Goal: Task Accomplishment & Management: Manage account settings

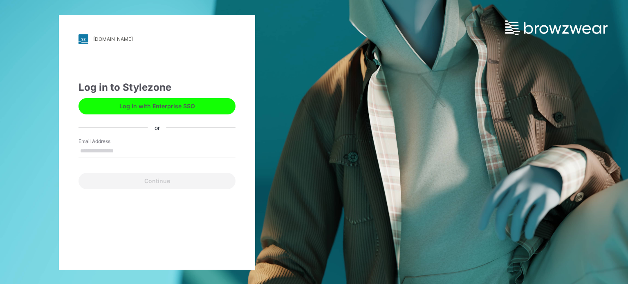
click at [117, 155] on input "Email Address" at bounding box center [156, 151] width 157 height 12
type input "**********"
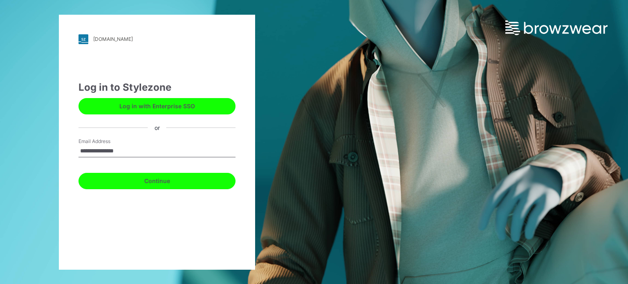
click at [162, 183] on button "Continue" at bounding box center [156, 181] width 157 height 16
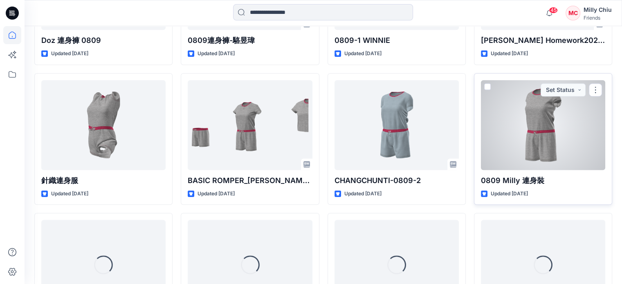
scroll to position [519, 0]
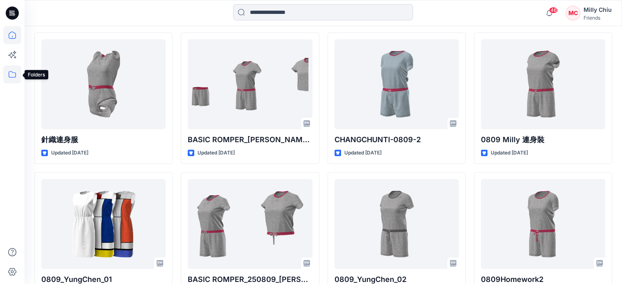
click at [12, 76] on icon at bounding box center [12, 74] width 18 height 18
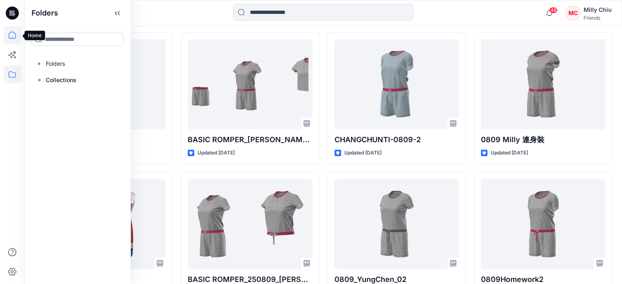
click at [16, 34] on icon at bounding box center [12, 35] width 18 height 18
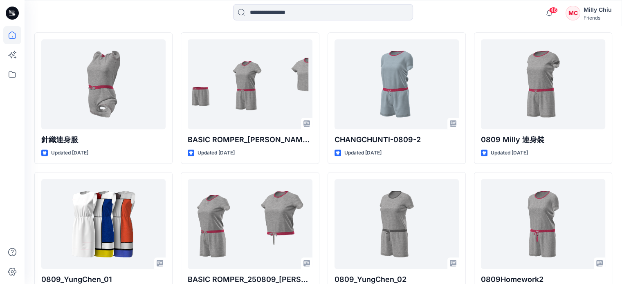
click at [9, 37] on icon at bounding box center [12, 34] width 7 height 7
click at [11, 8] on icon at bounding box center [12, 13] width 13 height 13
click at [12, 70] on icon at bounding box center [12, 74] width 18 height 18
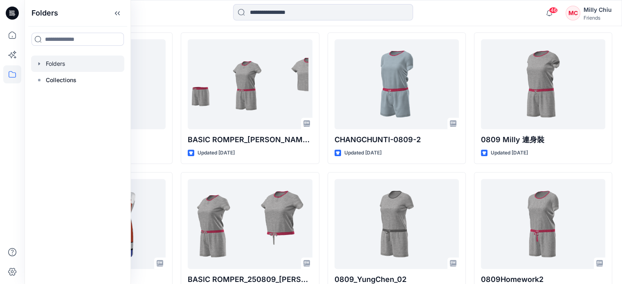
click at [51, 64] on div at bounding box center [77, 64] width 93 height 16
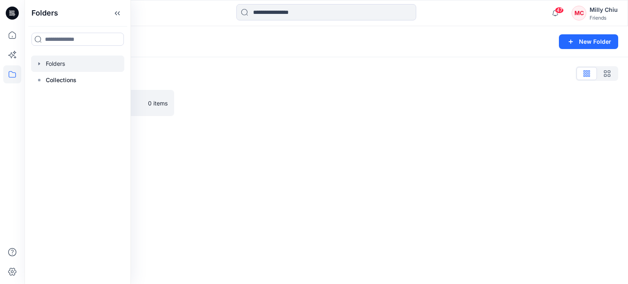
click at [56, 64] on div at bounding box center [77, 64] width 93 height 16
click at [10, 72] on icon at bounding box center [12, 74] width 18 height 18
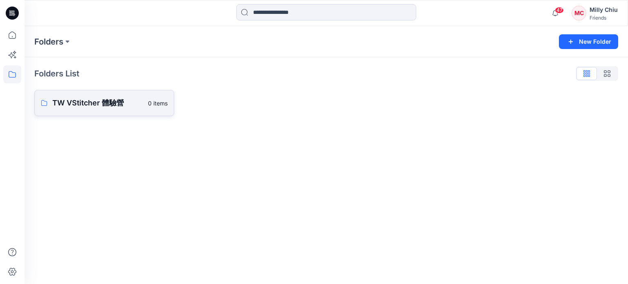
click at [82, 103] on p "TW VStitcher 體驗營" at bounding box center [97, 102] width 91 height 11
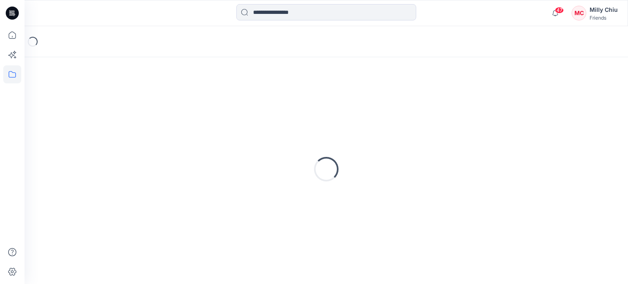
click at [82, 103] on div "Loading..." at bounding box center [326, 169] width 584 height 204
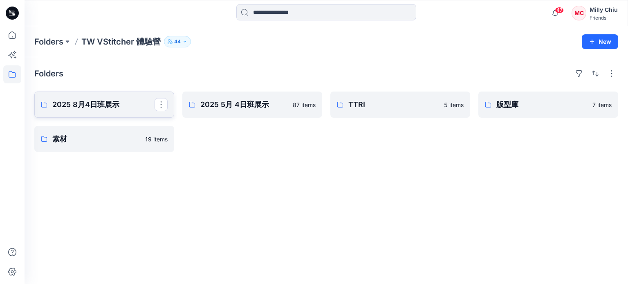
click at [100, 102] on p "2025 8月4日班展示" at bounding box center [103, 104] width 102 height 11
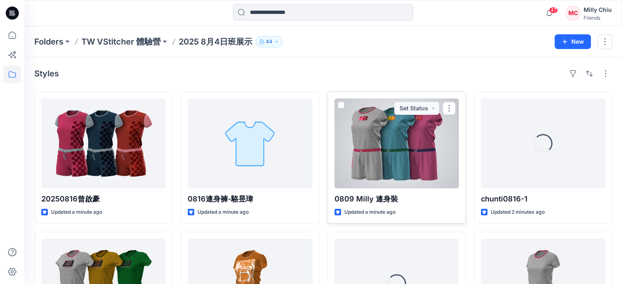
click at [425, 145] on div at bounding box center [396, 143] width 124 height 90
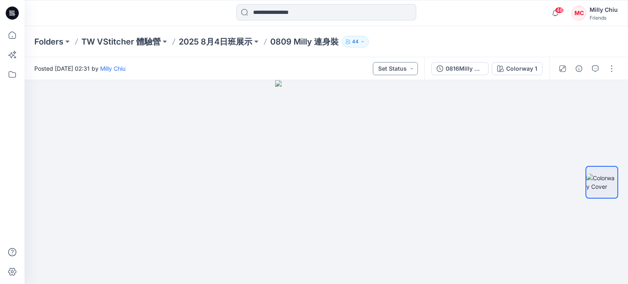
click at [414, 68] on button "Set Status" at bounding box center [395, 68] width 45 height 13
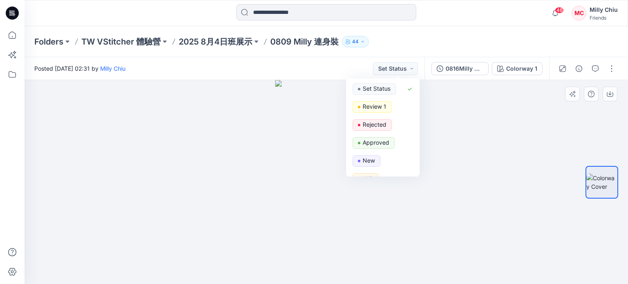
click at [515, 175] on div at bounding box center [326, 182] width 603 height 204
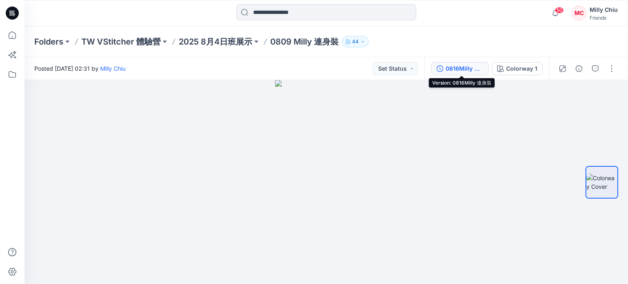
click at [451, 68] on div "0816Milly 連身裝" at bounding box center [464, 68] width 38 height 9
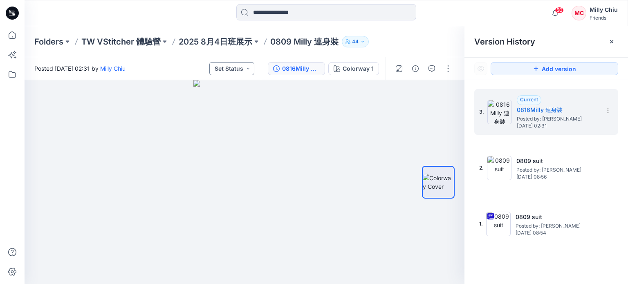
click at [237, 68] on button "Set Status" at bounding box center [231, 68] width 45 height 13
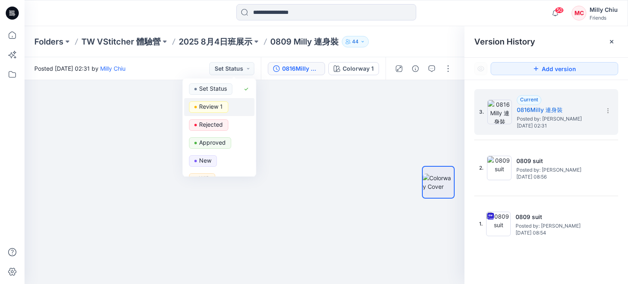
click at [215, 107] on p "Review 1" at bounding box center [211, 106] width 24 height 11
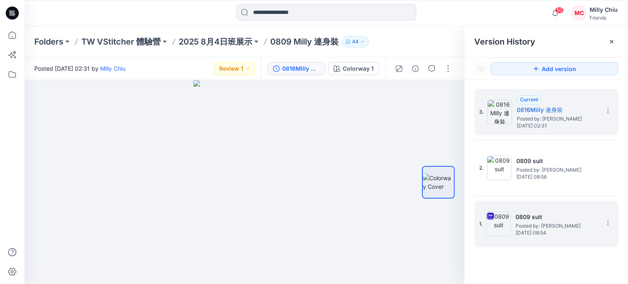
click at [522, 223] on span "Posted by: [PERSON_NAME]" at bounding box center [556, 226] width 82 height 8
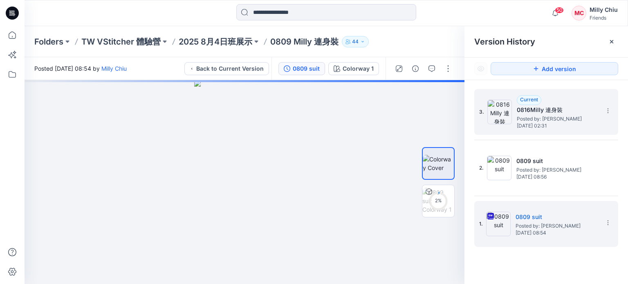
click at [543, 116] on span "Posted by: [PERSON_NAME]" at bounding box center [557, 119] width 82 height 8
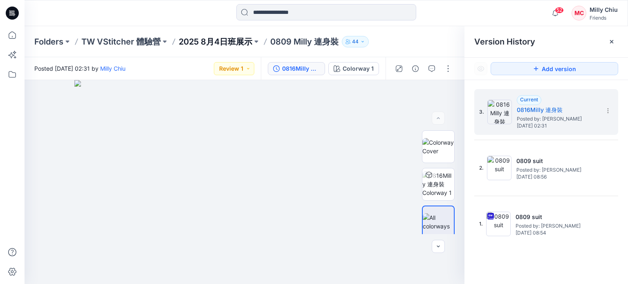
click at [237, 41] on p "2025 8月4日班展示" at bounding box center [216, 41] width 74 height 11
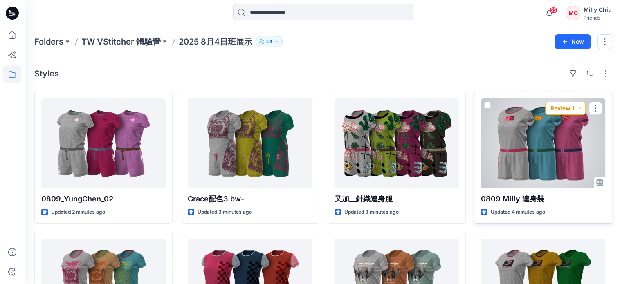
click at [579, 108] on button "Review 1" at bounding box center [565, 108] width 40 height 13
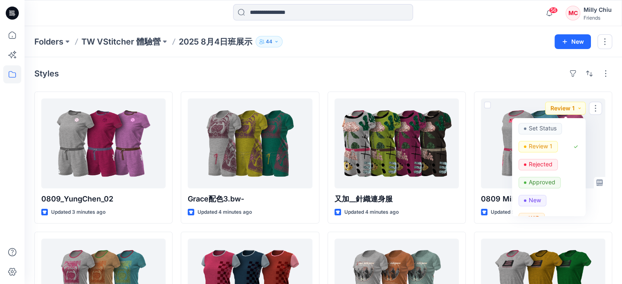
click at [461, 70] on div "Styles" at bounding box center [322, 73] width 577 height 13
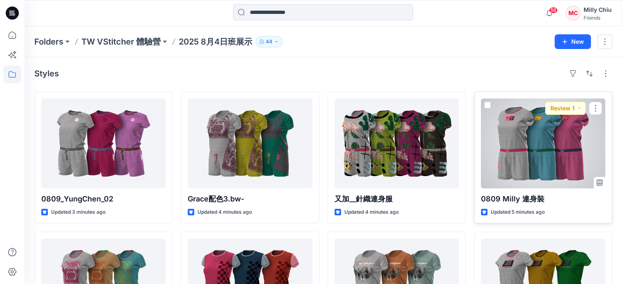
click at [530, 126] on div at bounding box center [543, 143] width 124 height 90
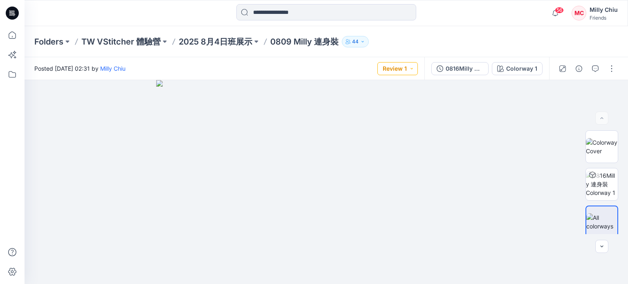
click at [412, 72] on button "Review 1" at bounding box center [397, 68] width 40 height 13
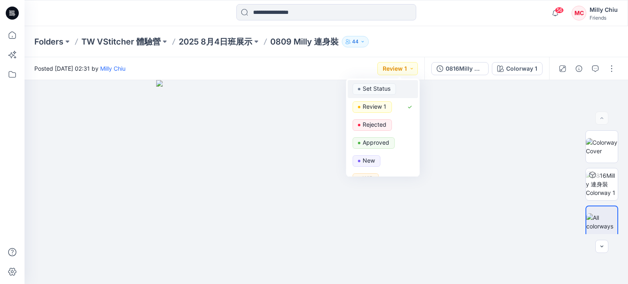
click at [376, 86] on p "Set Status" at bounding box center [376, 88] width 28 height 11
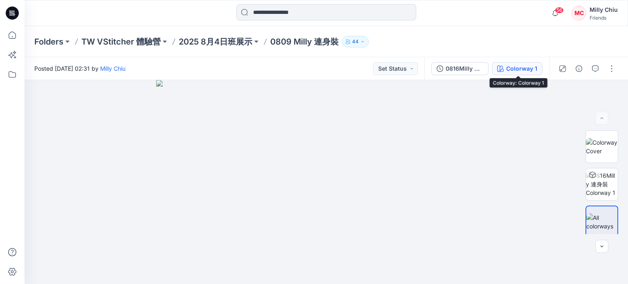
click at [520, 71] on div "Colorway 1" at bounding box center [521, 68] width 31 height 9
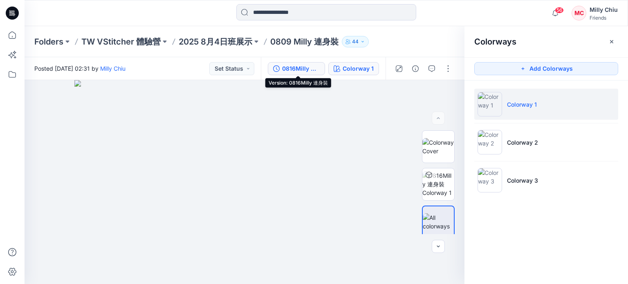
click at [294, 73] on button "0816Milly 連身裝" at bounding box center [296, 68] width 57 height 13
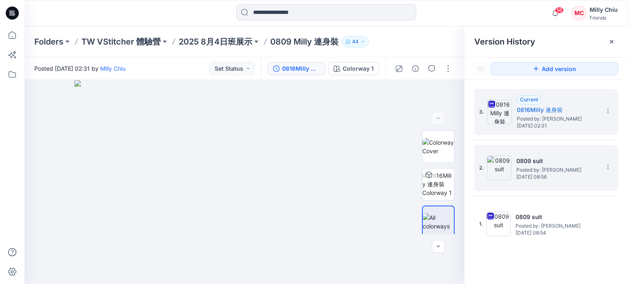
click at [518, 160] on h5 "0809 suit" at bounding box center [557, 161] width 82 height 10
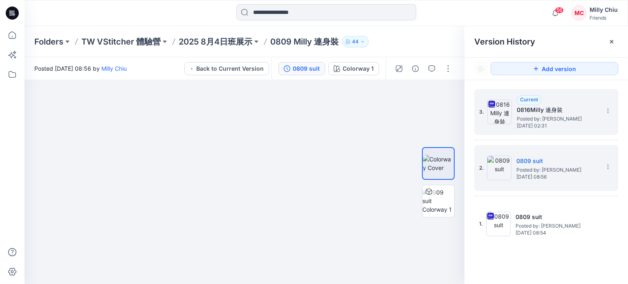
click at [538, 115] on span "Posted by: [PERSON_NAME]" at bounding box center [557, 119] width 82 height 8
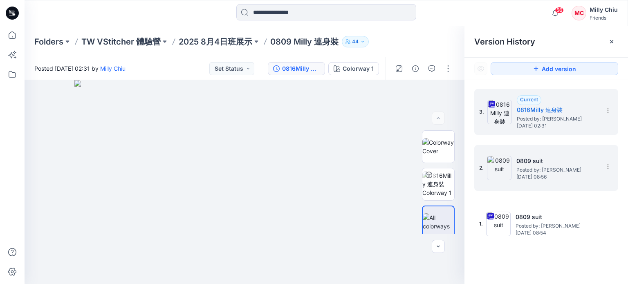
click at [534, 161] on h5 "0809 suit" at bounding box center [557, 161] width 82 height 10
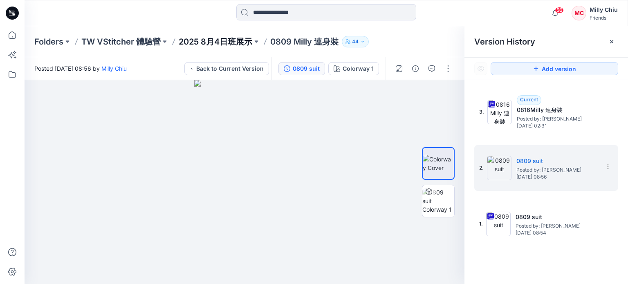
click at [239, 44] on p "2025 8月4日班展示" at bounding box center [216, 41] width 74 height 11
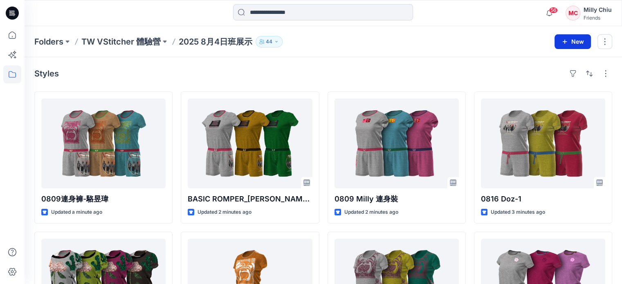
click at [572, 43] on button "New" at bounding box center [572, 41] width 36 height 15
click at [554, 79] on p "New Folder" at bounding box center [548, 77] width 30 height 9
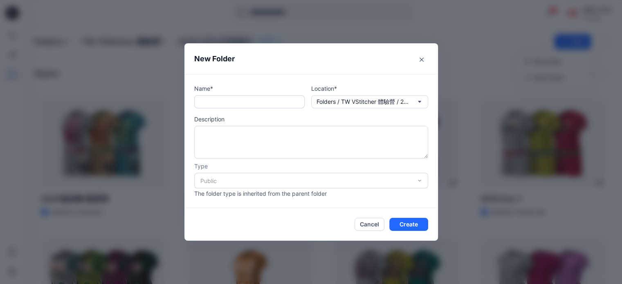
click at [259, 104] on input "text" at bounding box center [249, 101] width 110 height 13
type input "*"
type input "*****"
click at [272, 141] on textarea at bounding box center [311, 142] width 234 height 33
click at [423, 103] on icon "button" at bounding box center [419, 101] width 7 height 7
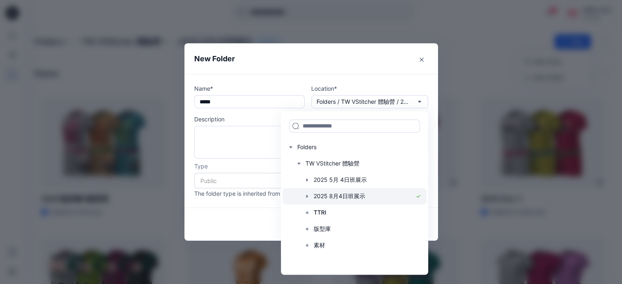
click at [350, 194] on div at bounding box center [354, 196] width 144 height 16
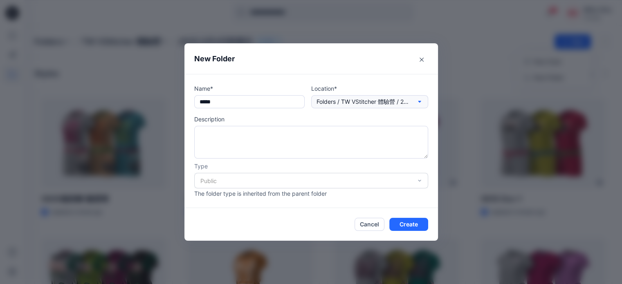
click at [422, 104] on icon "button" at bounding box center [419, 101] width 7 height 7
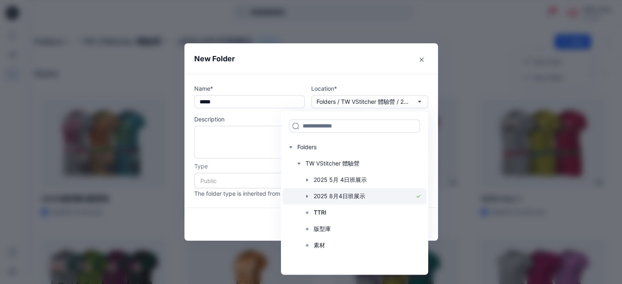
click at [355, 194] on div at bounding box center [354, 196] width 144 height 16
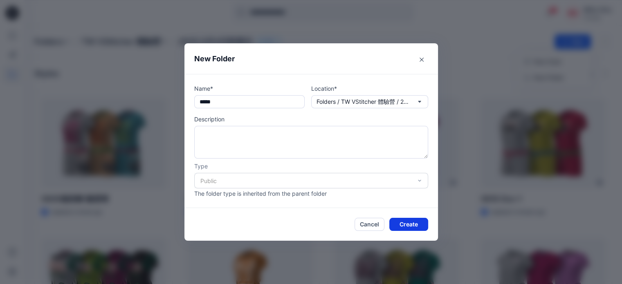
click at [402, 225] on button "Create" at bounding box center [408, 224] width 39 height 13
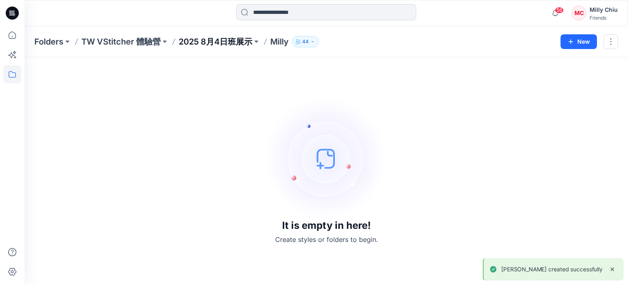
click at [219, 42] on p "2025 8月4日班展示" at bounding box center [216, 41] width 74 height 11
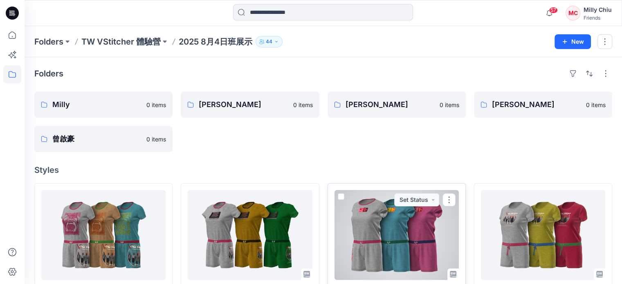
click at [340, 196] on span at bounding box center [341, 196] width 7 height 7
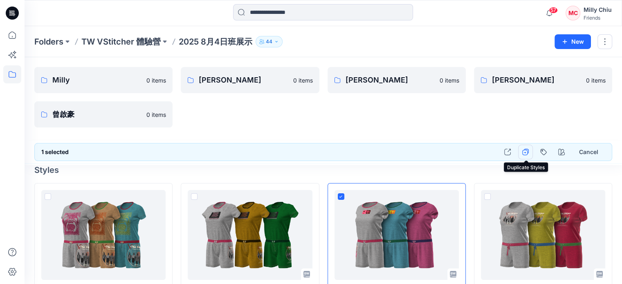
click at [524, 152] on icon "button" at bounding box center [525, 152] width 7 height 7
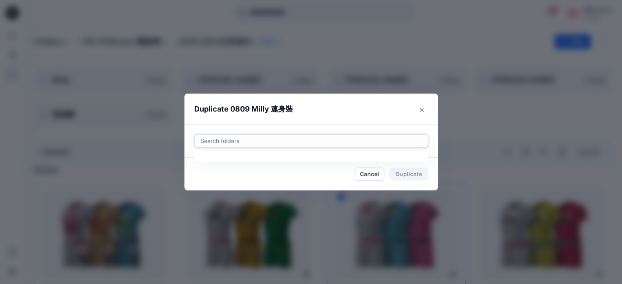
click at [344, 145] on div at bounding box center [310, 141] width 223 height 10
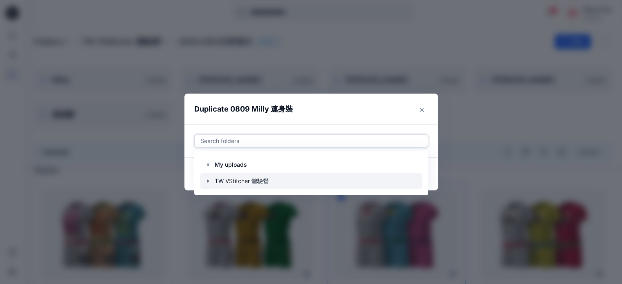
click at [250, 180] on div at bounding box center [311, 181] width 222 height 16
click at [262, 183] on div at bounding box center [311, 181] width 222 height 16
click at [417, 182] on icon at bounding box center [414, 181] width 7 height 7
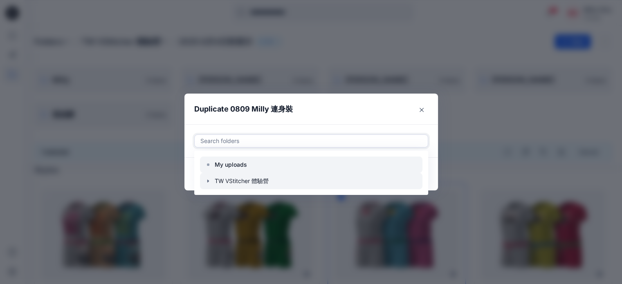
click at [333, 168] on div at bounding box center [311, 165] width 222 height 16
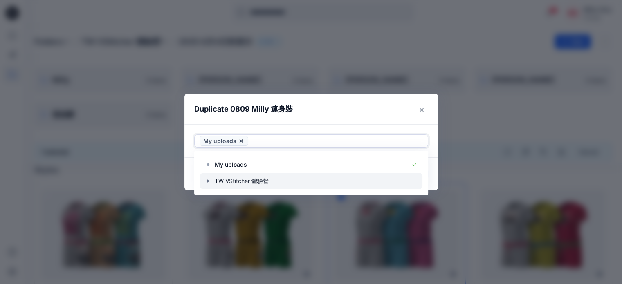
click at [275, 177] on div at bounding box center [311, 181] width 222 height 16
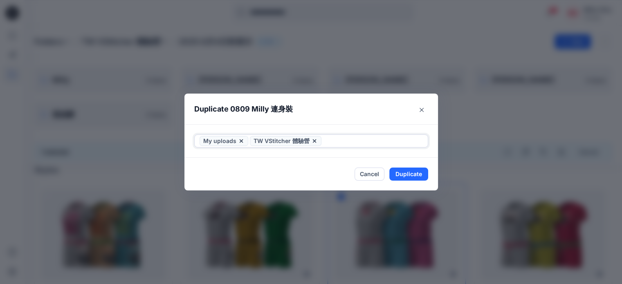
click at [315, 143] on icon at bounding box center [314, 141] width 7 height 7
click at [244, 144] on icon at bounding box center [241, 141] width 7 height 7
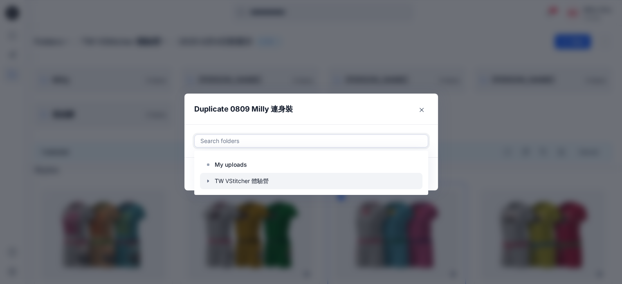
click at [241, 182] on div at bounding box center [311, 181] width 222 height 16
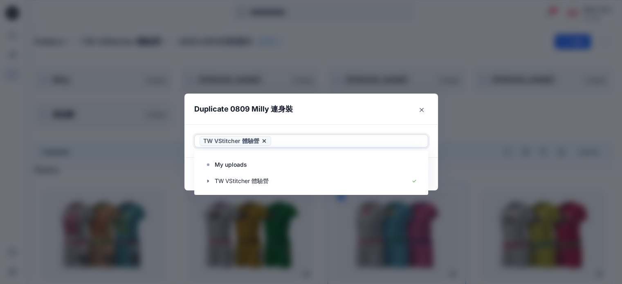
click at [383, 117] on header "Duplicate 0809 Milly 連身裝" at bounding box center [302, 109] width 237 height 31
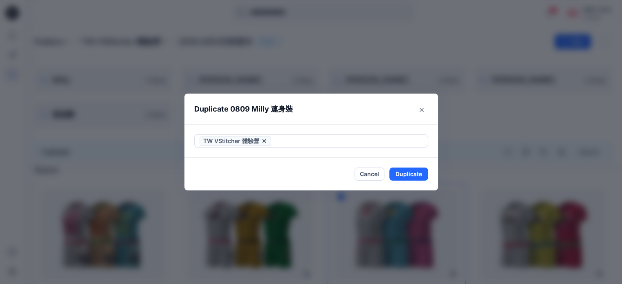
click at [301, 143] on div at bounding box center [348, 141] width 150 height 10
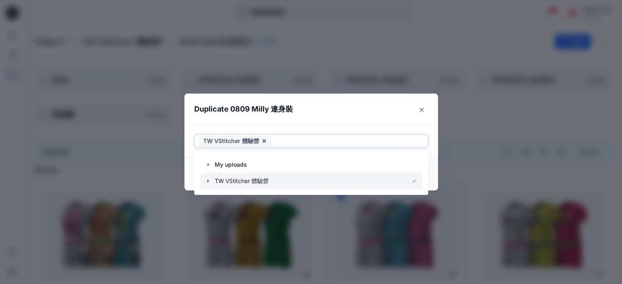
click at [211, 182] on icon "button" at bounding box center [208, 181] width 7 height 7
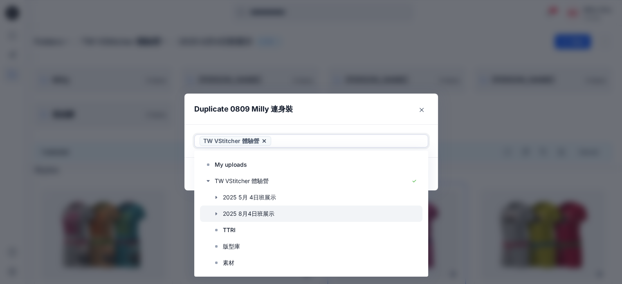
click at [217, 214] on icon "button" at bounding box center [216, 213] width 2 height 3
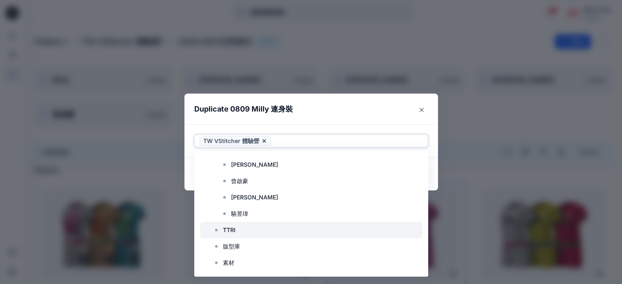
scroll to position [49, 0]
click at [239, 233] on p "Milly" at bounding box center [237, 230] width 13 height 10
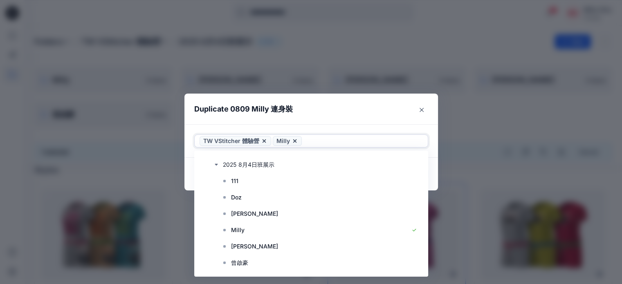
click at [436, 154] on div "Use Up and Down to choose options, press Enter to select the currently focused …" at bounding box center [310, 141] width 253 height 34
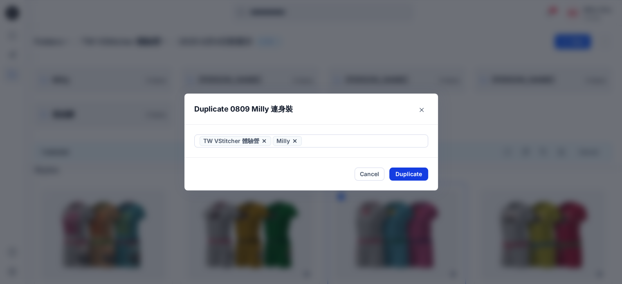
click at [415, 173] on button "Duplicate" at bounding box center [408, 174] width 39 height 13
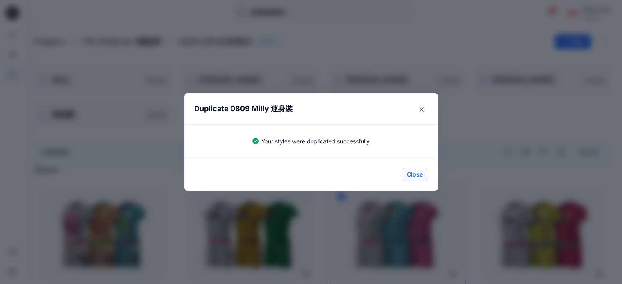
click at [421, 178] on button "Close" at bounding box center [414, 174] width 27 height 13
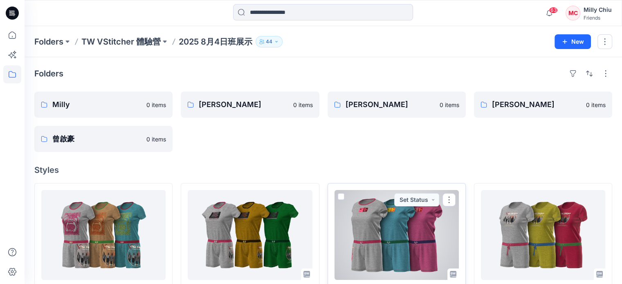
scroll to position [41, 0]
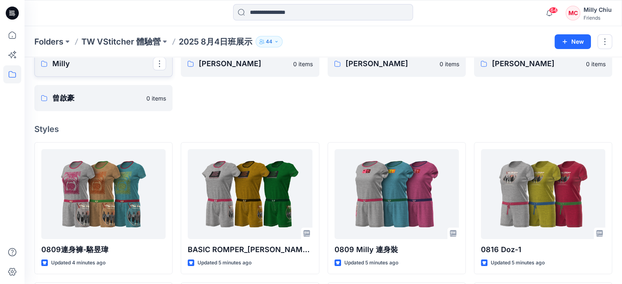
click at [113, 72] on link "Milly" at bounding box center [103, 64] width 138 height 26
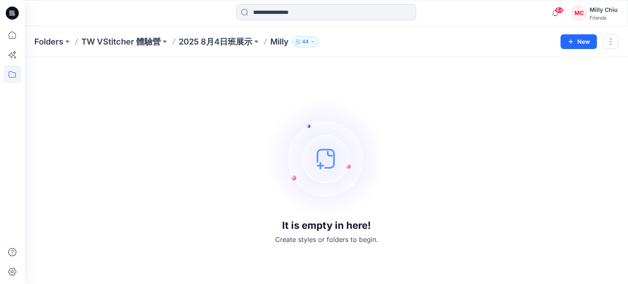
click at [276, 43] on p "Milly" at bounding box center [279, 41] width 18 height 11
click at [223, 40] on p "2025 8月4日班展示" at bounding box center [216, 41] width 74 height 11
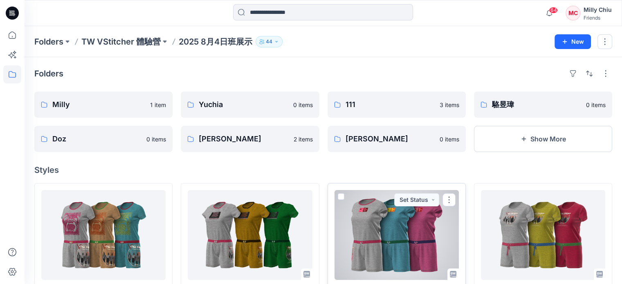
click at [340, 194] on span at bounding box center [341, 196] width 7 height 7
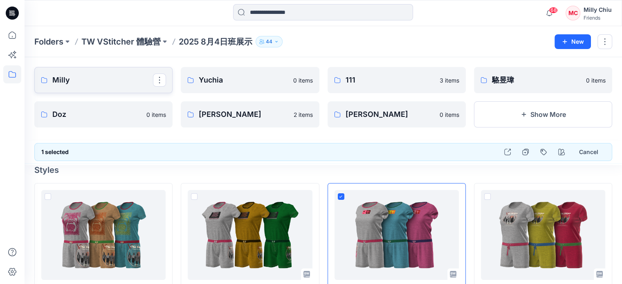
click at [95, 80] on p "Milly" at bounding box center [102, 79] width 101 height 11
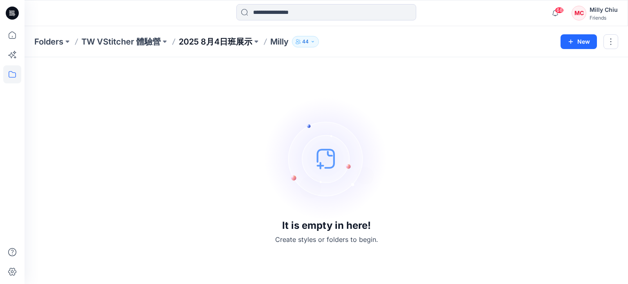
click at [225, 42] on p "2025 8月4日班展示" at bounding box center [216, 41] width 74 height 11
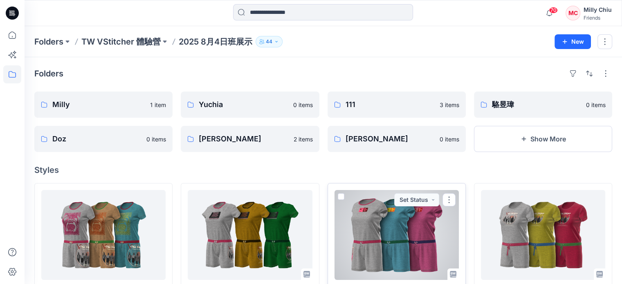
click at [339, 195] on span at bounding box center [341, 196] width 7 height 7
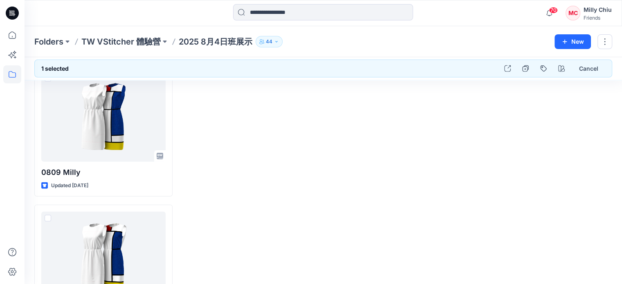
scroll to position [1716, 0]
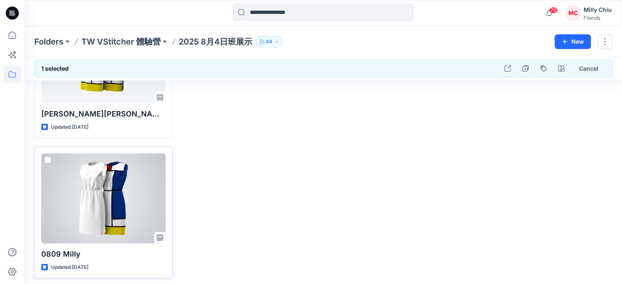
click at [47, 158] on span at bounding box center [48, 160] width 7 height 7
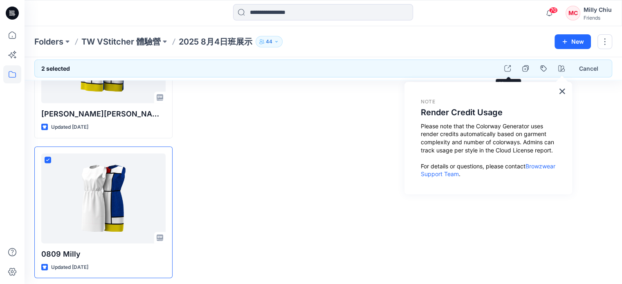
click at [560, 91] on button "×" at bounding box center [562, 91] width 8 height 13
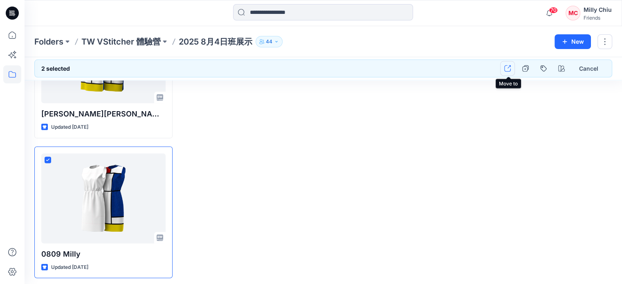
click at [508, 69] on icon "button" at bounding box center [507, 68] width 7 height 7
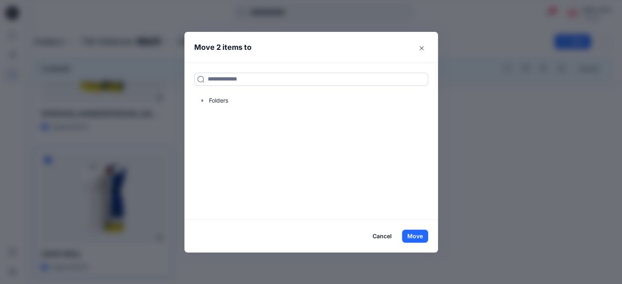
click at [326, 82] on input at bounding box center [311, 79] width 234 height 13
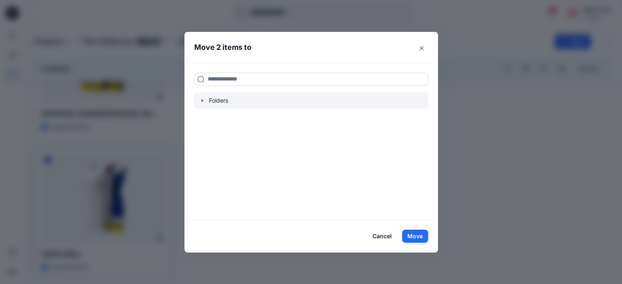
click at [226, 99] on div at bounding box center [311, 100] width 234 height 16
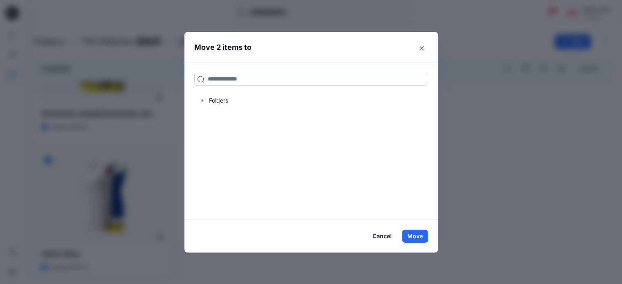
click at [262, 85] on input at bounding box center [311, 79] width 234 height 13
click at [385, 83] on input at bounding box center [311, 79] width 234 height 13
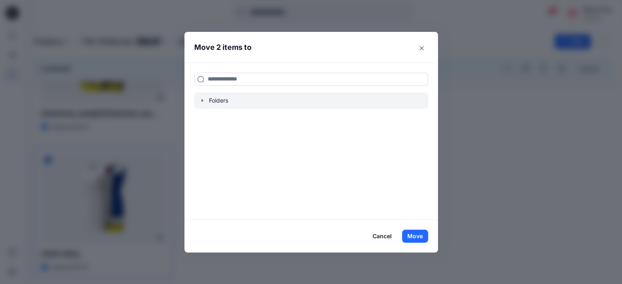
click at [206, 99] on icon "button" at bounding box center [202, 100] width 7 height 7
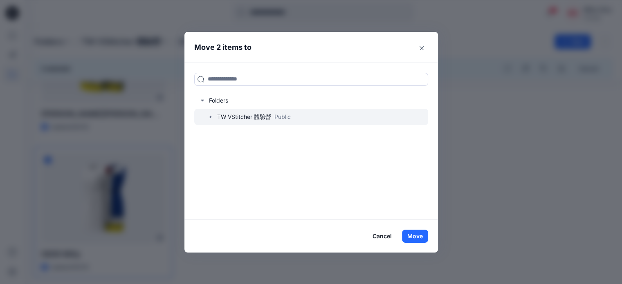
click at [248, 117] on div at bounding box center [311, 117] width 234 height 16
click at [214, 118] on icon "button" at bounding box center [210, 117] width 7 height 7
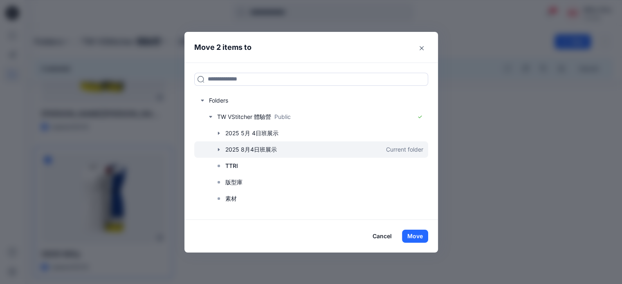
click at [229, 152] on div at bounding box center [311, 149] width 234 height 16
click at [219, 150] on icon "button" at bounding box center [218, 149] width 2 height 3
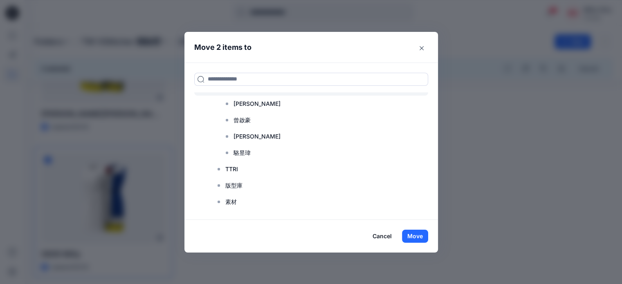
scroll to position [46, 0]
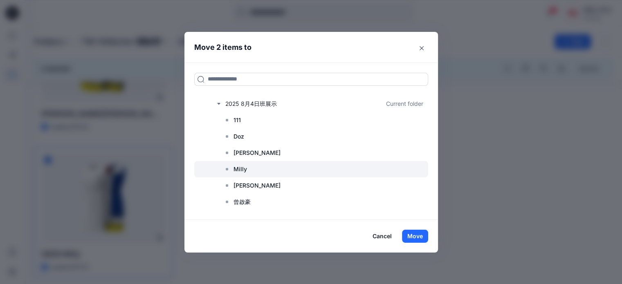
click at [241, 171] on p "Milly" at bounding box center [239, 169] width 13 height 10
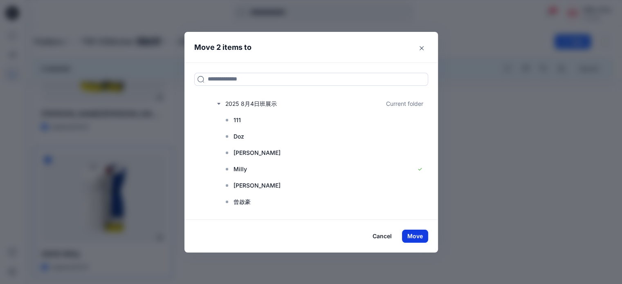
click at [416, 236] on button "Move" at bounding box center [415, 236] width 26 height 13
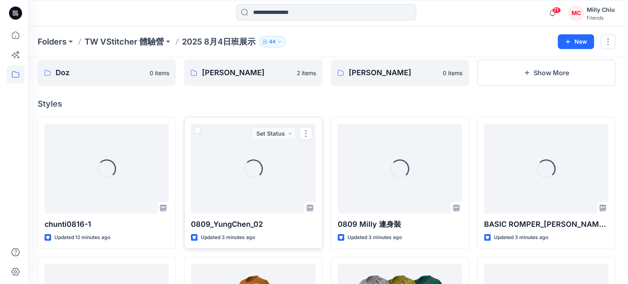
scroll to position [0, 0]
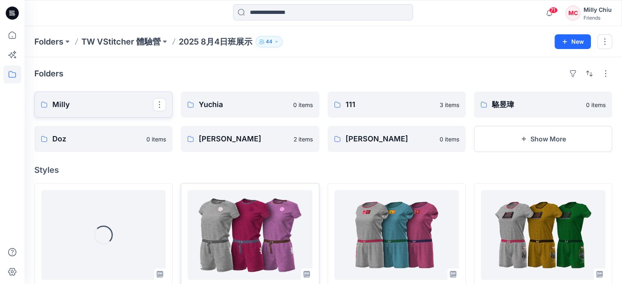
click at [68, 112] on link "Milly" at bounding box center [103, 105] width 138 height 26
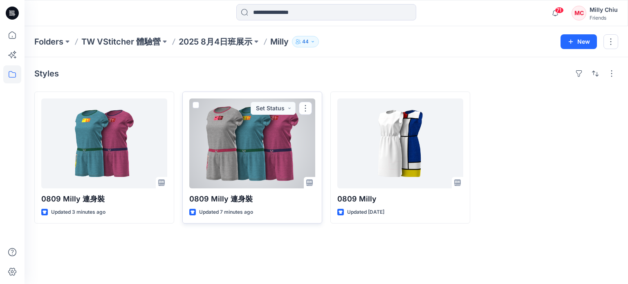
click at [240, 157] on div at bounding box center [252, 143] width 126 height 90
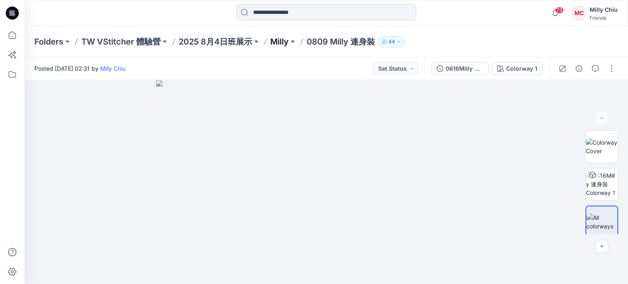
click at [273, 42] on p "Milly" at bounding box center [279, 41] width 18 height 11
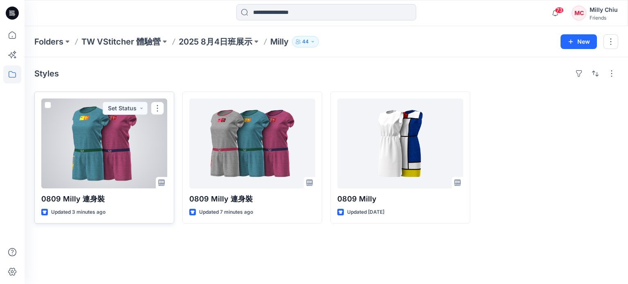
click at [112, 160] on div at bounding box center [104, 143] width 126 height 90
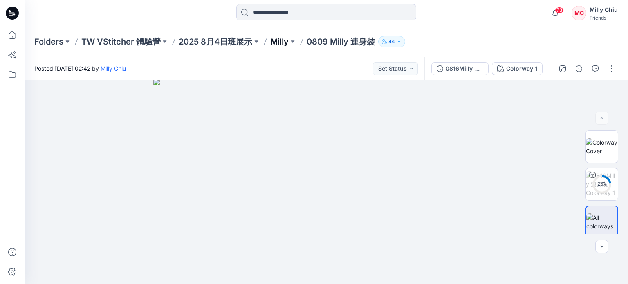
click at [277, 41] on p "Milly" at bounding box center [279, 41] width 18 height 11
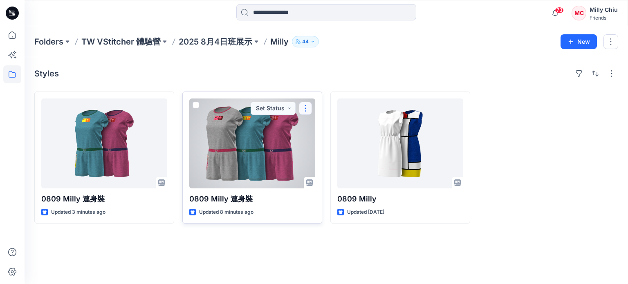
click at [306, 106] on button "button" at bounding box center [305, 108] width 13 height 13
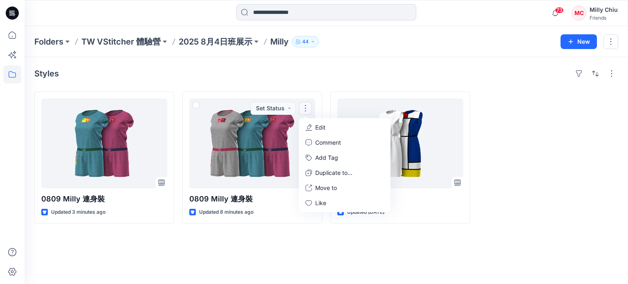
click at [235, 72] on div "Styles" at bounding box center [326, 73] width 584 height 13
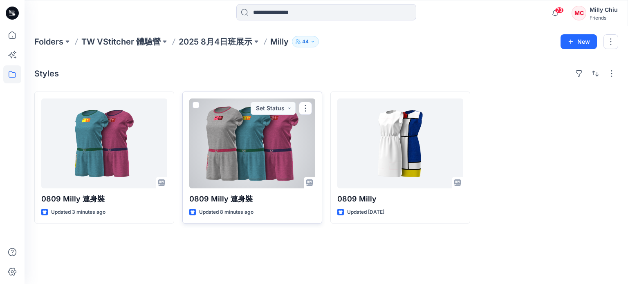
click at [235, 152] on div at bounding box center [252, 143] width 126 height 90
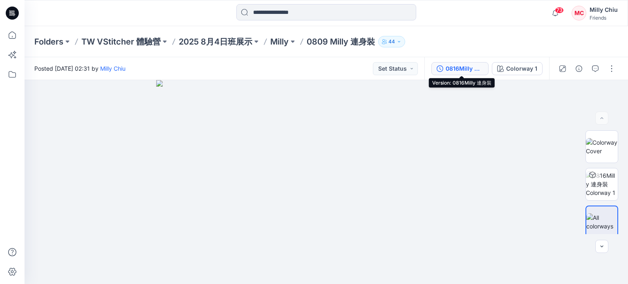
click at [471, 69] on div "0816Milly 連身裝" at bounding box center [464, 68] width 38 height 9
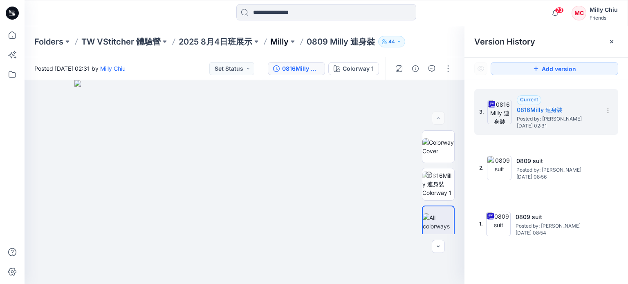
click at [278, 42] on p "Milly" at bounding box center [279, 41] width 18 height 11
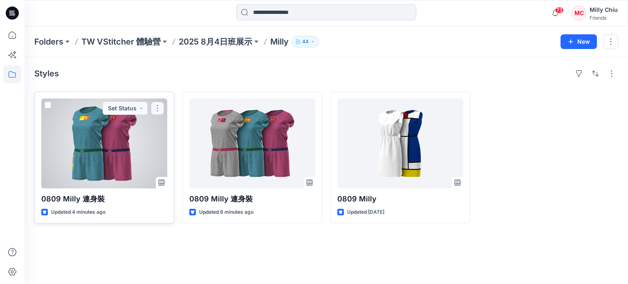
click at [156, 111] on button "button" at bounding box center [157, 108] width 13 height 13
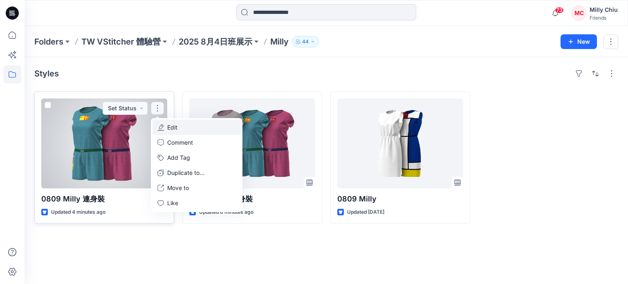
click at [170, 127] on p "Edit" at bounding box center [172, 127] width 10 height 9
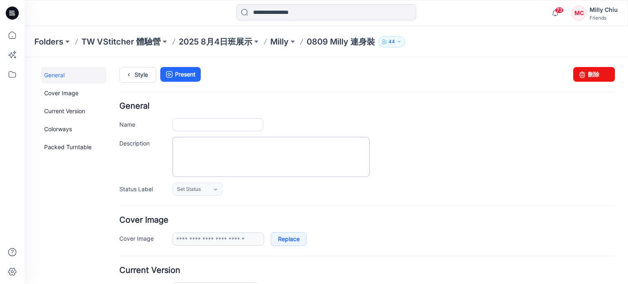
type input "**********"
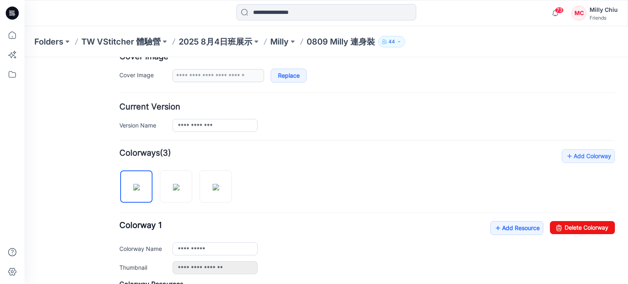
scroll to position [204, 0]
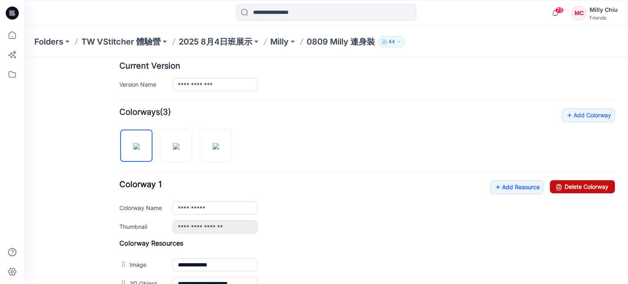
drag, startPoint x: 569, startPoint y: 184, endPoint x: 381, endPoint y: 88, distance: 211.3
click at [569, 184] on link "Delete Colorway" at bounding box center [582, 186] width 65 height 13
type input "**********"
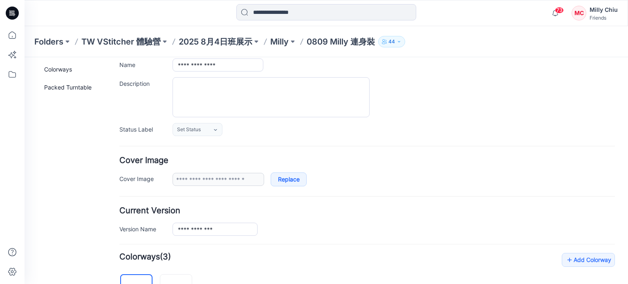
scroll to position [0, 0]
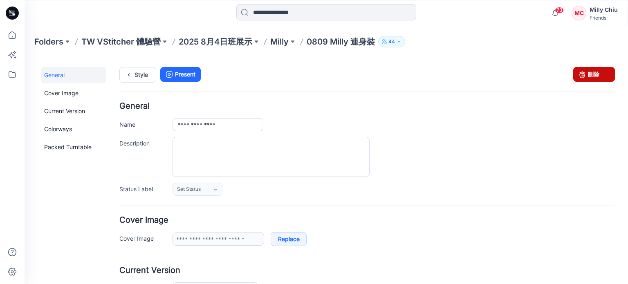
click at [576, 76] on icon at bounding box center [581, 74] width 11 height 15
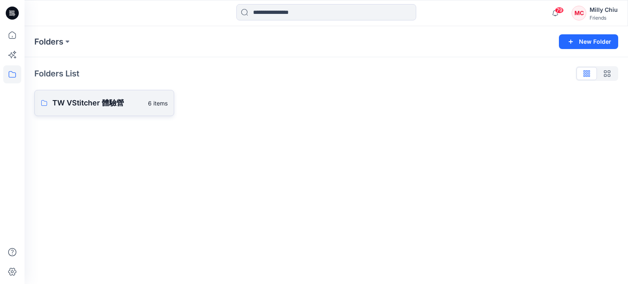
click at [70, 102] on p "TW VStitcher 體驗營" at bounding box center [97, 102] width 91 height 11
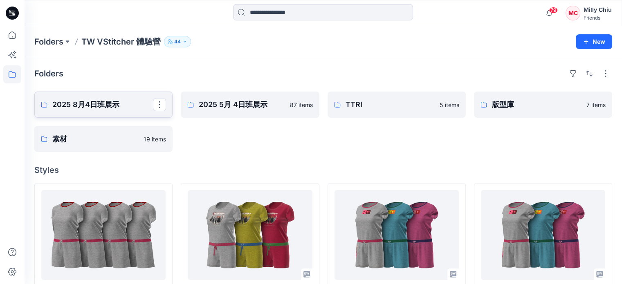
click at [99, 104] on p "2025 8月4日班展示" at bounding box center [102, 104] width 101 height 11
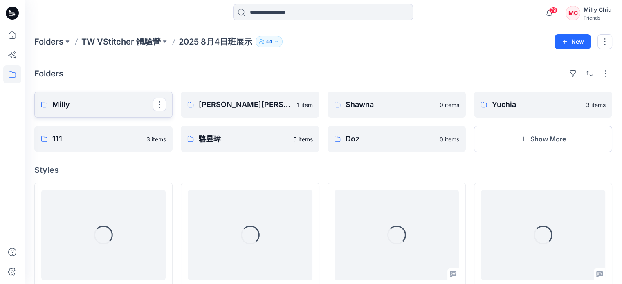
click at [60, 106] on p "Milly" at bounding box center [102, 104] width 101 height 11
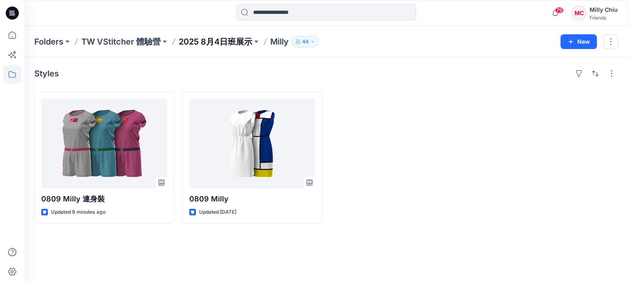
click at [209, 40] on p "2025 8月4日班展示" at bounding box center [216, 41] width 74 height 11
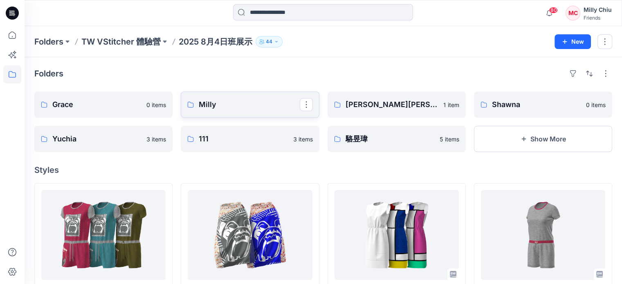
click at [207, 102] on p "Milly" at bounding box center [249, 104] width 101 height 11
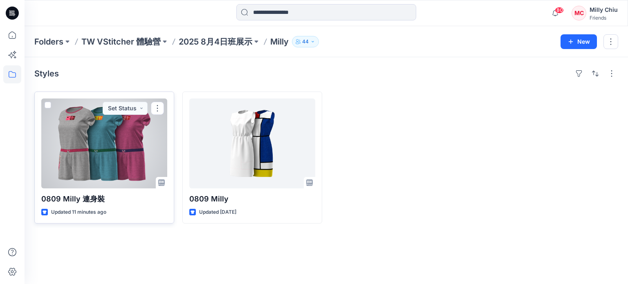
click at [108, 159] on div at bounding box center [104, 143] width 126 height 90
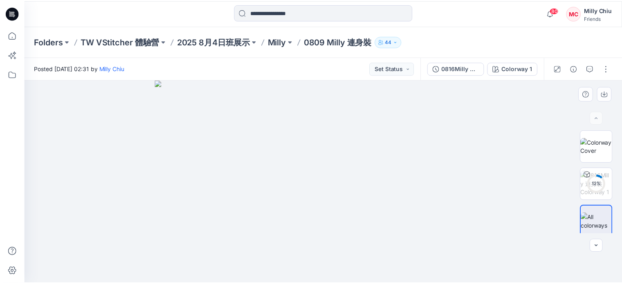
scroll to position [4, 0]
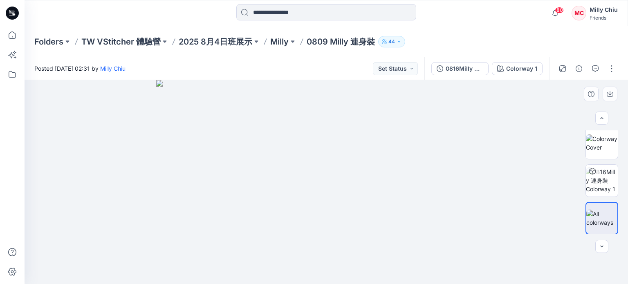
click at [433, 204] on img at bounding box center [326, 182] width 340 height 204
click at [383, 186] on img at bounding box center [326, 182] width 340 height 204
click at [424, 197] on img at bounding box center [326, 182] width 340 height 204
click at [278, 39] on p "Milly" at bounding box center [279, 41] width 18 height 11
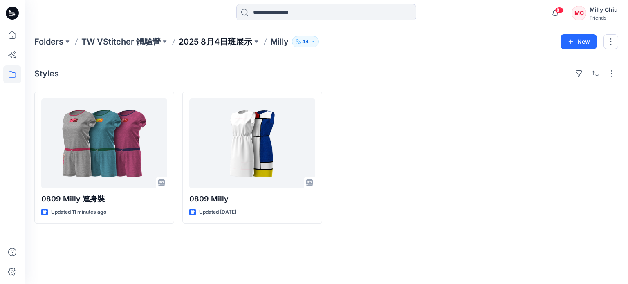
click at [221, 45] on p "2025 8月4日班展示" at bounding box center [216, 41] width 74 height 11
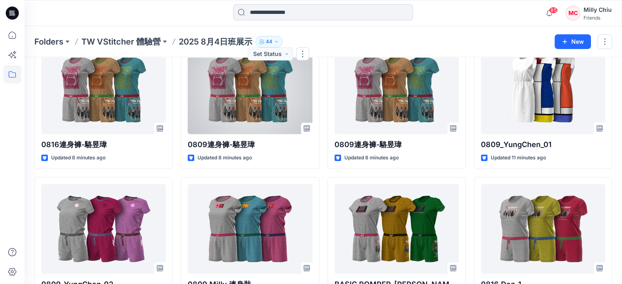
scroll to position [368, 0]
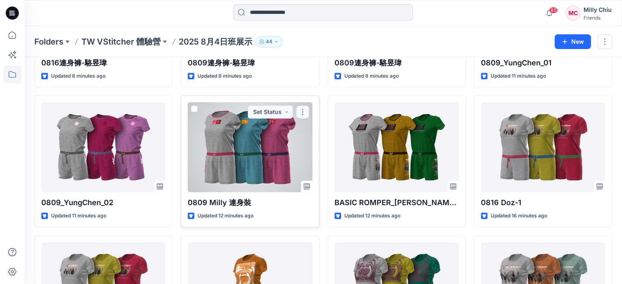
click at [304, 112] on button "button" at bounding box center [302, 111] width 13 height 13
click at [220, 163] on div at bounding box center [250, 147] width 124 height 90
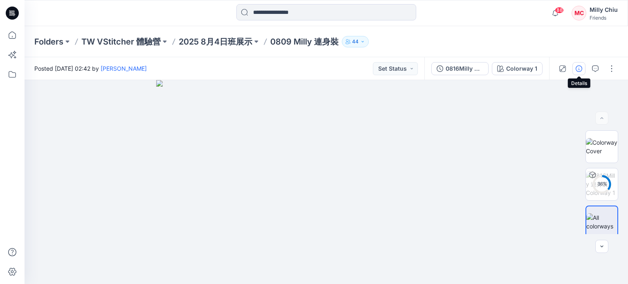
click at [579, 68] on icon "button" at bounding box center [578, 68] width 7 height 7
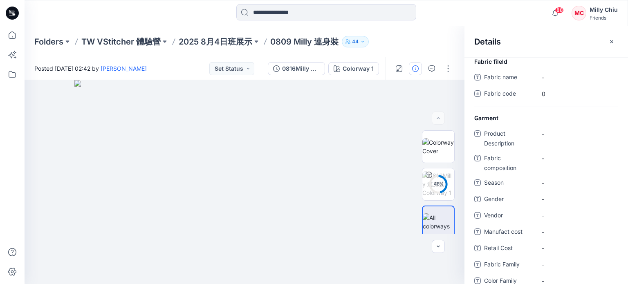
scroll to position [29, 0]
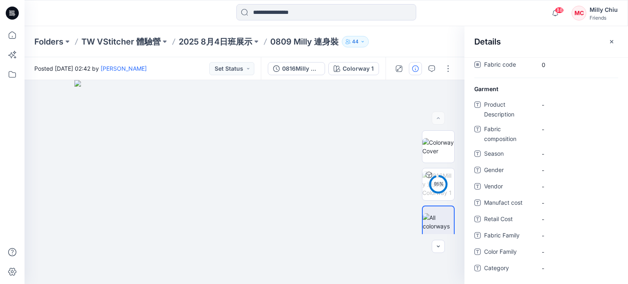
click at [439, 35] on div "Folders TW VStitcher 體驗營 2025 8月4日班展示 0809 Milly 連身裝 44" at bounding box center [326, 41] width 603 height 31
click at [613, 40] on icon "button" at bounding box center [611, 41] width 7 height 7
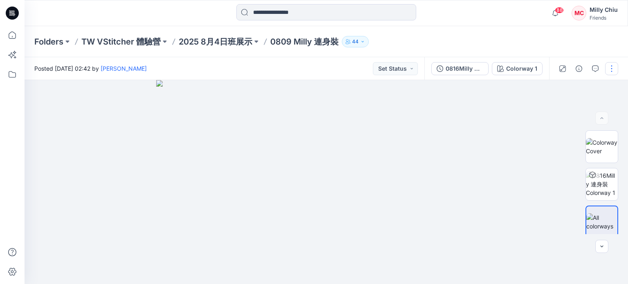
click at [613, 71] on button "button" at bounding box center [611, 68] width 13 height 13
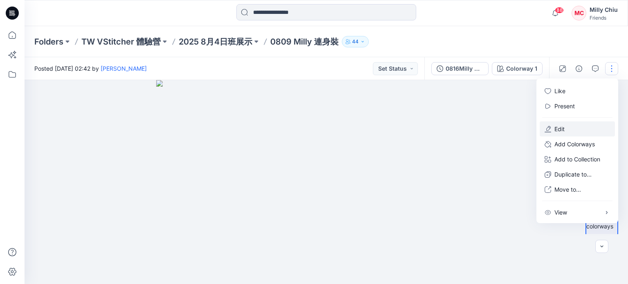
click at [559, 130] on p "Edit" at bounding box center [559, 129] width 10 height 9
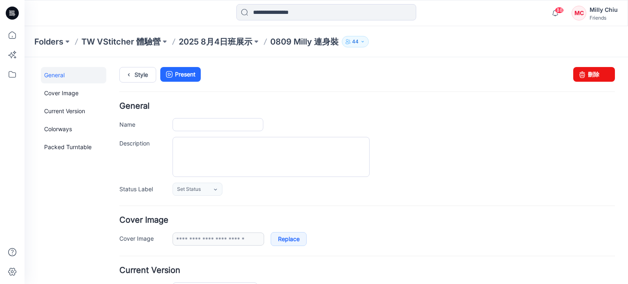
type input "**********"
drag, startPoint x: 380, startPoint y: 83, endPoint x: 583, endPoint y: 72, distance: 203.8
click at [583, 72] on link "刪除" at bounding box center [594, 74] width 42 height 15
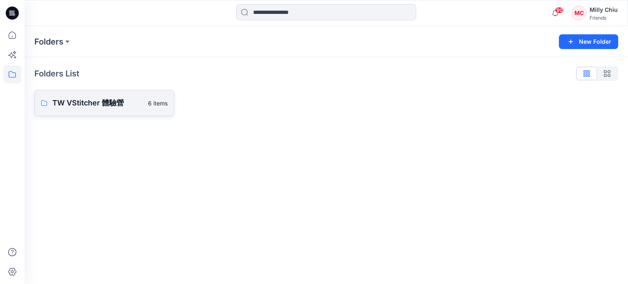
click at [106, 104] on p "TW VStitcher 體驗營" at bounding box center [97, 102] width 91 height 11
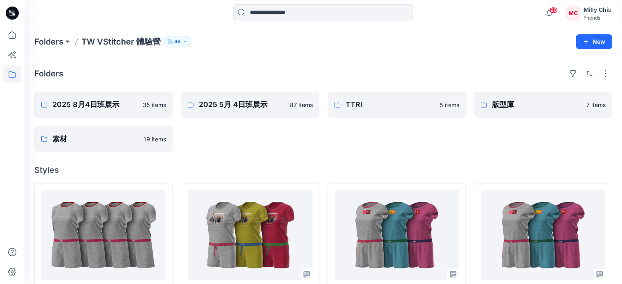
scroll to position [41, 0]
click at [98, 106] on p "2025 8月4日班展示" at bounding box center [102, 104] width 101 height 11
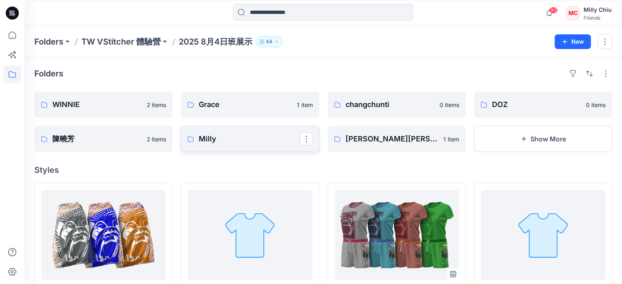
click at [242, 139] on p "Milly" at bounding box center [249, 138] width 101 height 11
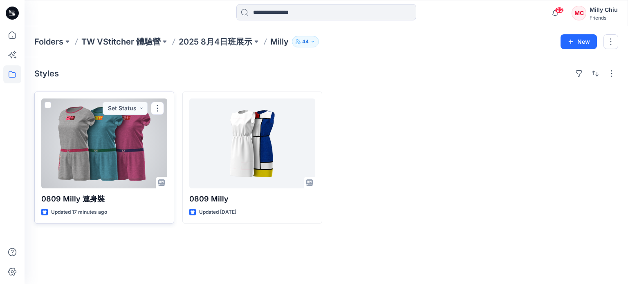
click at [115, 139] on div at bounding box center [104, 143] width 126 height 90
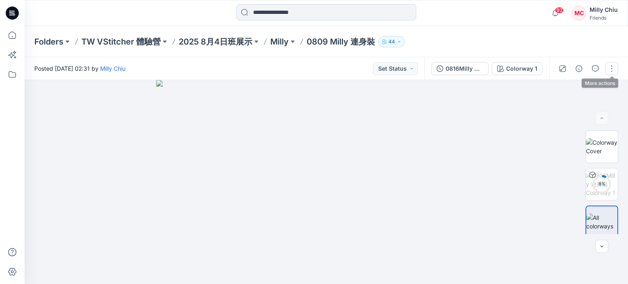
click at [613, 67] on button "button" at bounding box center [611, 68] width 13 height 13
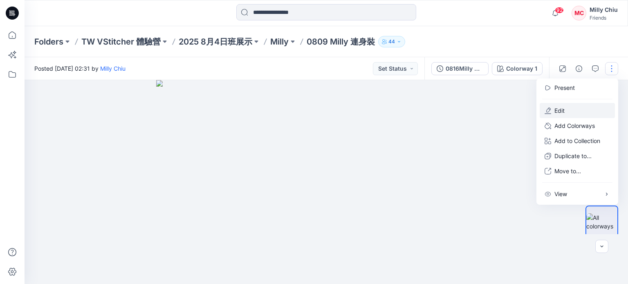
click at [559, 111] on p "Edit" at bounding box center [559, 110] width 10 height 9
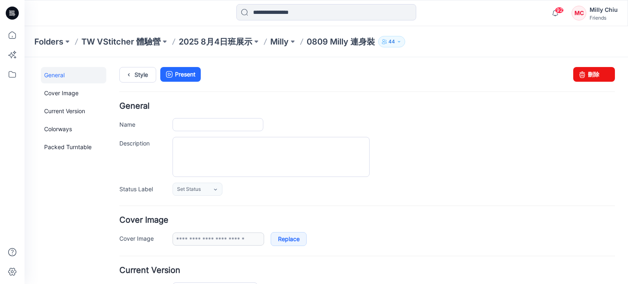
type input "**********"
click at [587, 72] on link "刪除" at bounding box center [594, 74] width 42 height 15
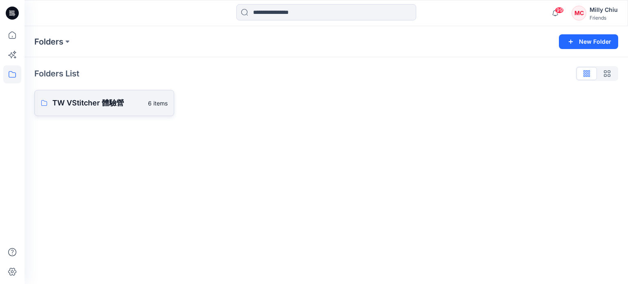
click at [87, 105] on p "TW VStitcher 體驗營" at bounding box center [97, 102] width 91 height 11
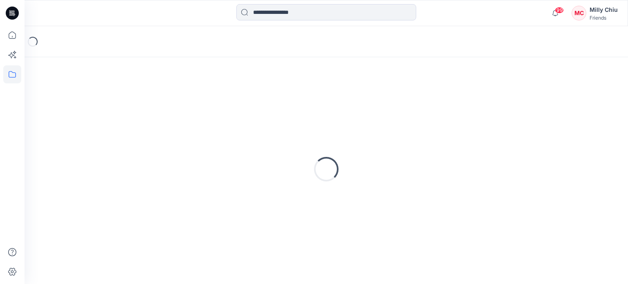
click at [87, 105] on div "Loading..." at bounding box center [326, 169] width 584 height 204
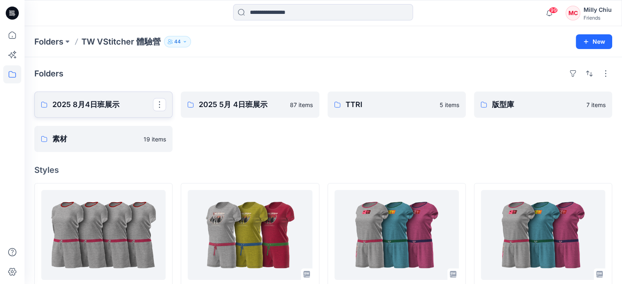
click at [75, 105] on p "2025 8月4日班展示" at bounding box center [102, 104] width 101 height 11
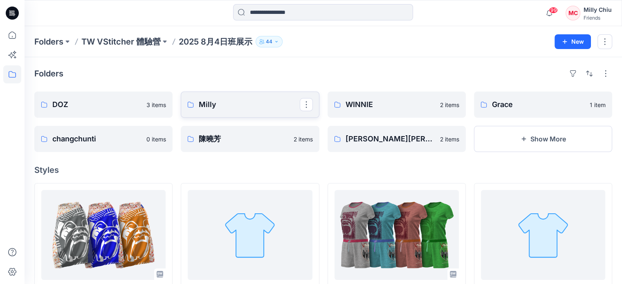
click at [214, 107] on p "Milly" at bounding box center [249, 104] width 101 height 11
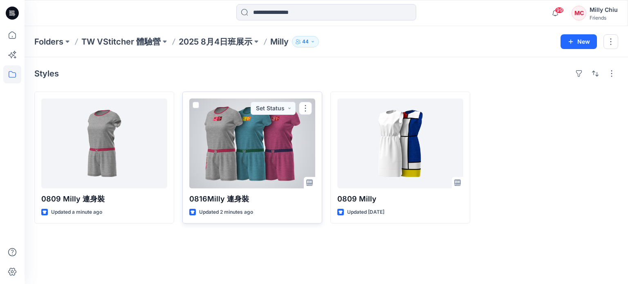
click at [235, 153] on div at bounding box center [252, 143] width 126 height 90
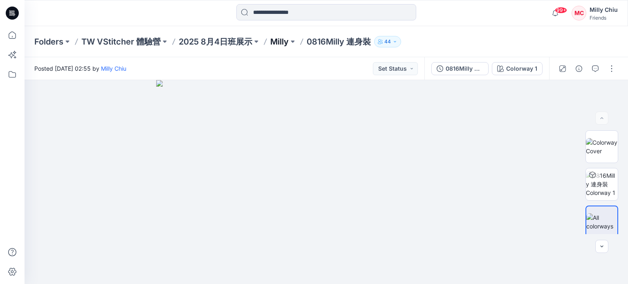
click at [277, 40] on p "Milly" at bounding box center [279, 41] width 18 height 11
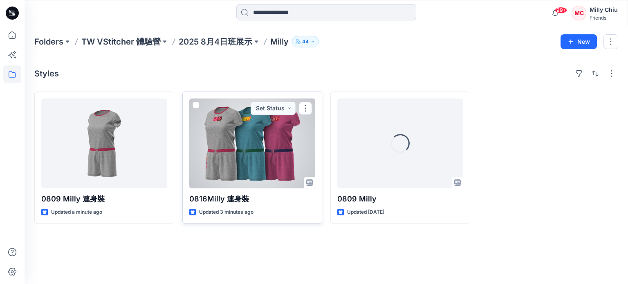
click at [277, 161] on div at bounding box center [252, 143] width 126 height 90
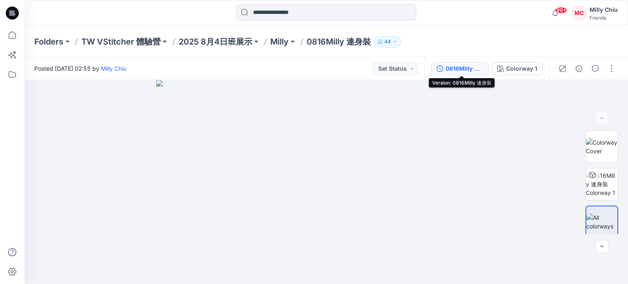
click at [448, 67] on div "0816Milly 連身裝" at bounding box center [464, 68] width 38 height 9
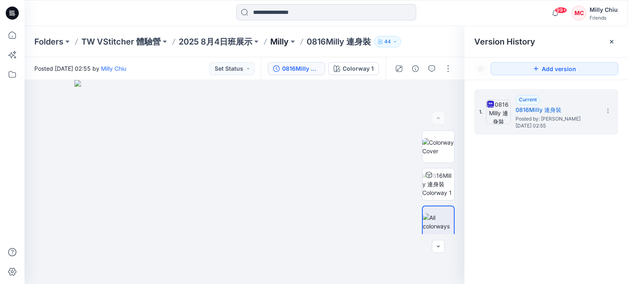
click at [279, 42] on p "Milly" at bounding box center [279, 41] width 18 height 11
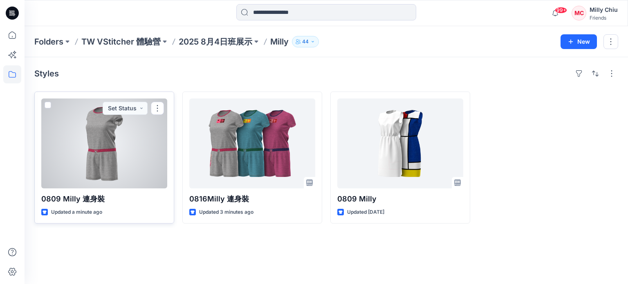
click at [144, 134] on div at bounding box center [104, 143] width 126 height 90
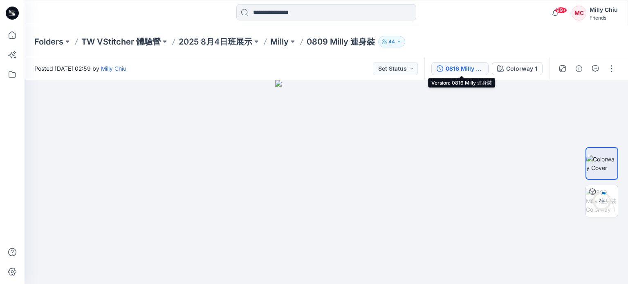
click at [454, 71] on div "0816 Milly 連身裝" at bounding box center [464, 68] width 38 height 9
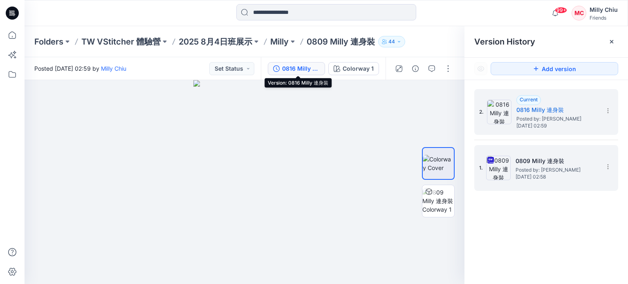
click at [543, 175] on span "[DATE] 02:58" at bounding box center [556, 177] width 82 height 6
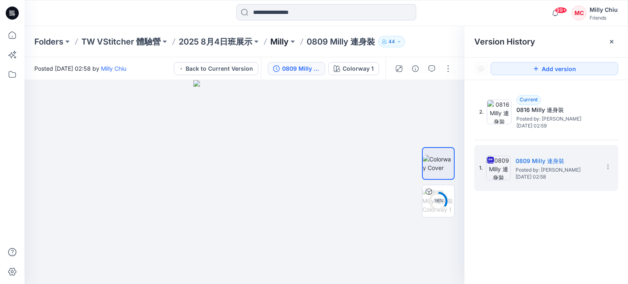
click at [279, 40] on p "Milly" at bounding box center [279, 41] width 18 height 11
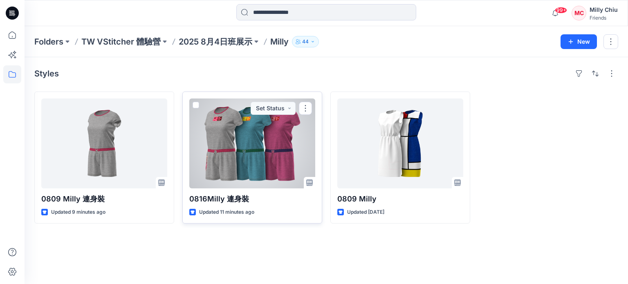
click at [250, 162] on div at bounding box center [252, 143] width 126 height 90
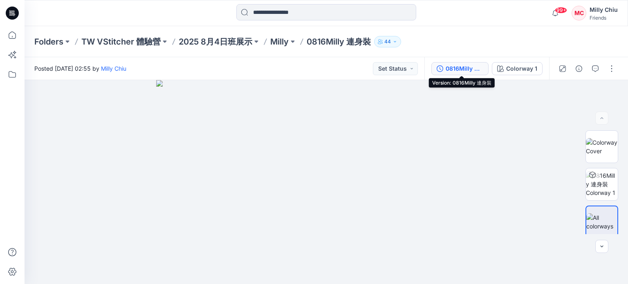
click at [466, 67] on div "0816Milly 連身裝" at bounding box center [464, 68] width 38 height 9
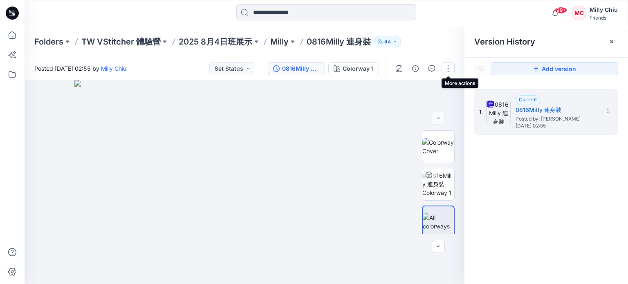
click at [446, 64] on button "button" at bounding box center [447, 68] width 13 height 13
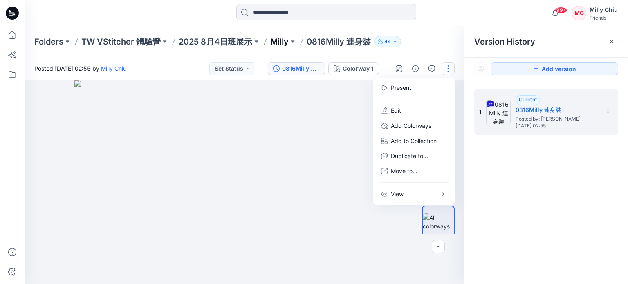
click at [276, 42] on p "Milly" at bounding box center [279, 41] width 18 height 11
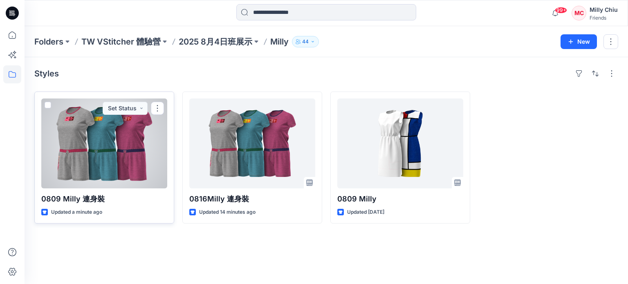
click at [80, 197] on p "0809 Milly 連身裝" at bounding box center [104, 198] width 126 height 11
click at [89, 165] on div at bounding box center [104, 143] width 126 height 90
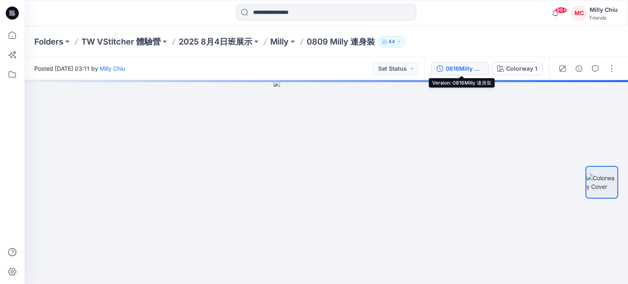
click at [453, 65] on div "0816Milly 連身裝" at bounding box center [464, 68] width 38 height 9
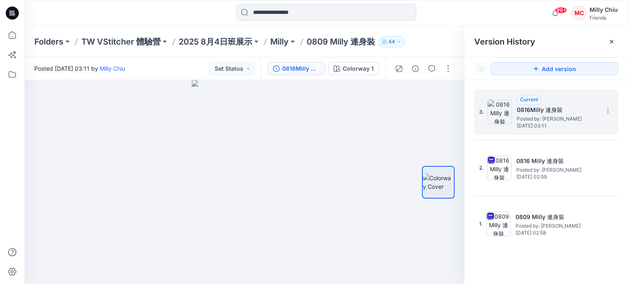
click at [530, 117] on span "Posted by: [PERSON_NAME]" at bounding box center [557, 119] width 82 height 8
click at [497, 107] on img at bounding box center [499, 112] width 25 height 25
click at [306, 68] on div "0816Milly 連身裝" at bounding box center [301, 68] width 38 height 9
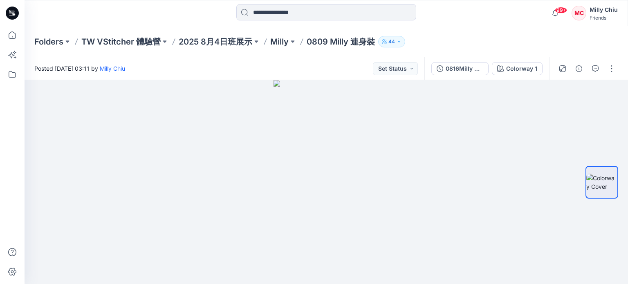
click at [322, 43] on p "0809 Milly 連身裝" at bounding box center [340, 41] width 68 height 11
click at [288, 44] on p "Milly" at bounding box center [279, 41] width 18 height 11
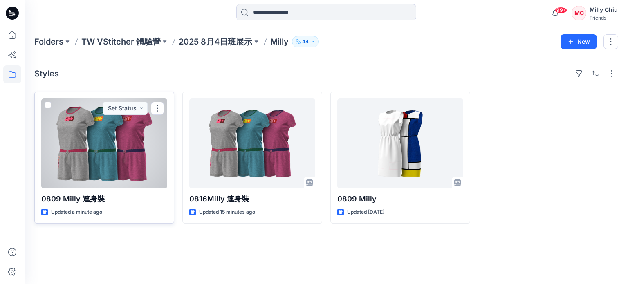
click at [93, 136] on div at bounding box center [104, 143] width 126 height 90
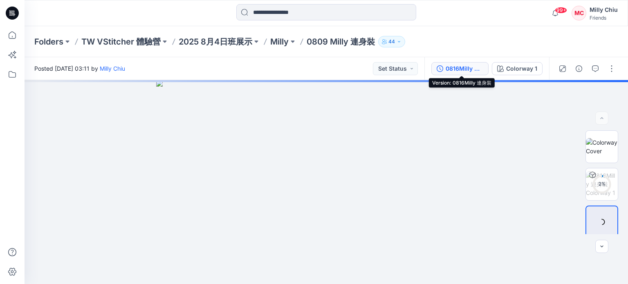
click at [464, 70] on div "0816Milly 連身裝" at bounding box center [464, 68] width 38 height 9
